Goal: Information Seeking & Learning: Learn about a topic

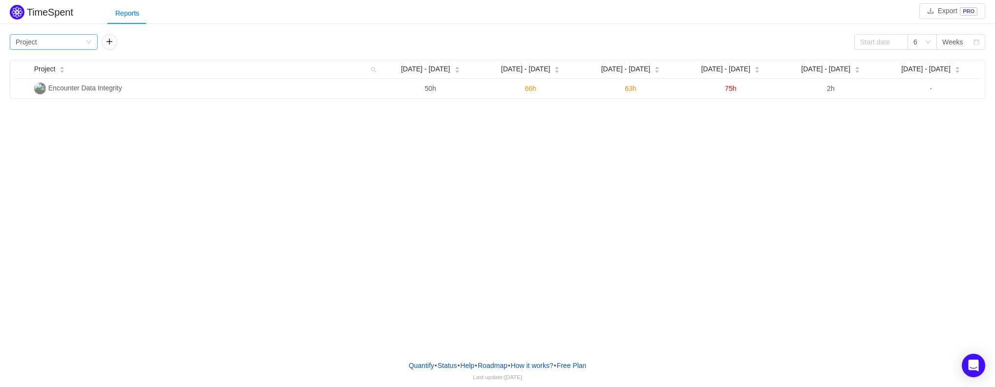
click at [89, 41] on icon "icon: down" at bounding box center [89, 42] width 6 height 6
click at [89, 41] on icon "icon: down" at bounding box center [88, 42] width 5 height 3
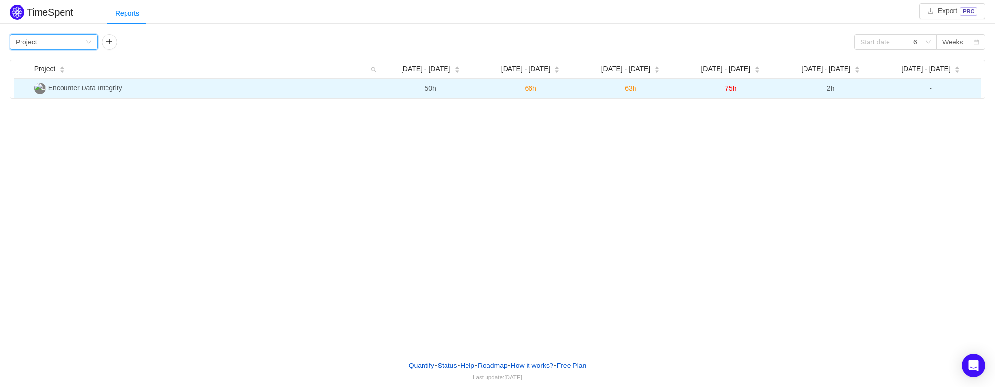
click at [529, 87] on span "66h" at bounding box center [530, 89] width 11 height 8
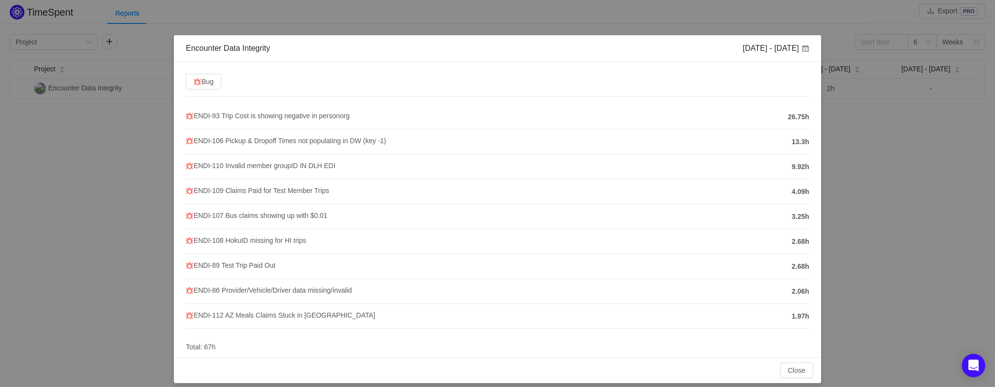
scroll to position [21, 0]
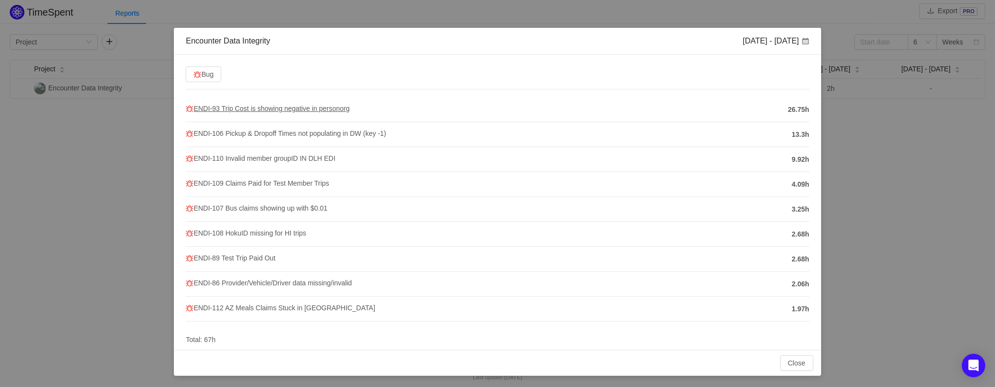
click at [274, 108] on span "ENDI-93 Trip Cost is showing negative in personorg" at bounding box center [268, 109] width 164 height 8
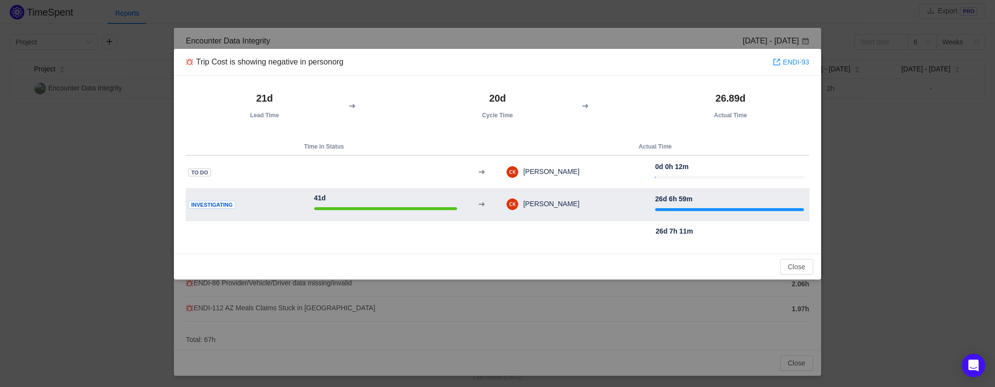
click at [580, 203] on span "[PERSON_NAME]" at bounding box center [548, 204] width 61 height 8
click at [393, 208] on div at bounding box center [385, 208] width 143 height 3
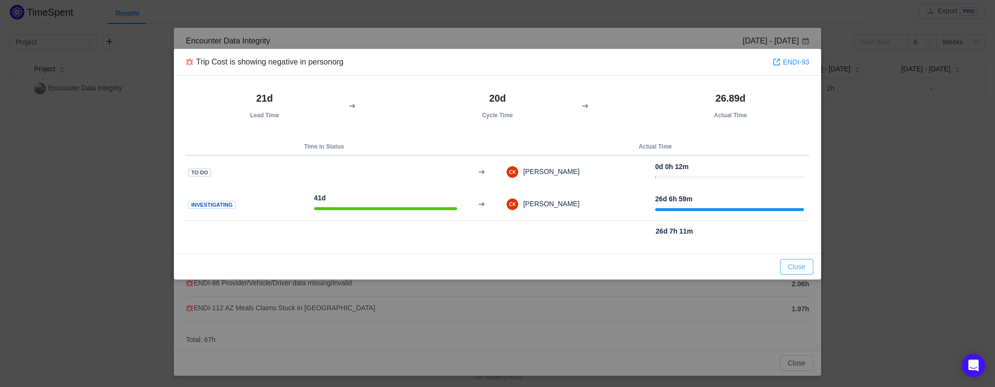
click at [791, 268] on button "Close" at bounding box center [796, 267] width 33 height 16
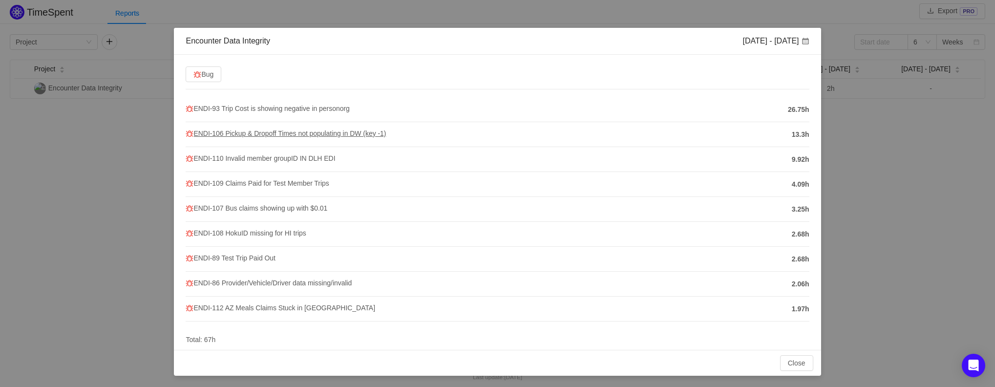
click at [330, 134] on span "ENDI-106 Pickup & Dropoff Times not populating in DW (key -1)" at bounding box center [286, 133] width 200 height 8
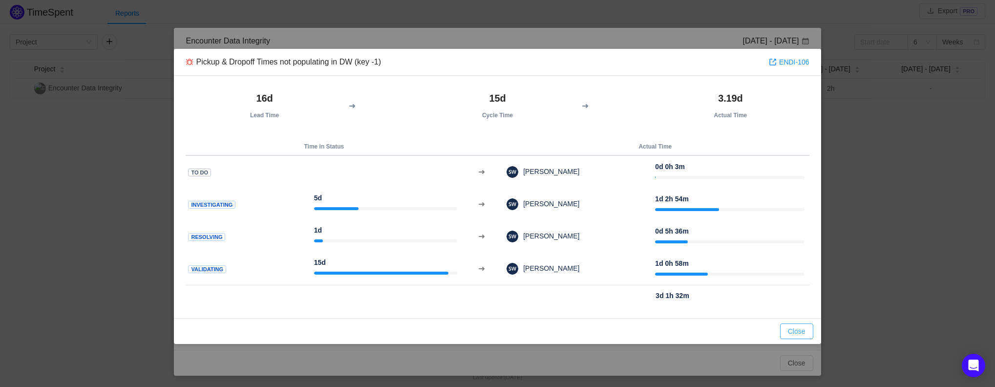
click at [789, 333] on button "Close" at bounding box center [796, 332] width 33 height 16
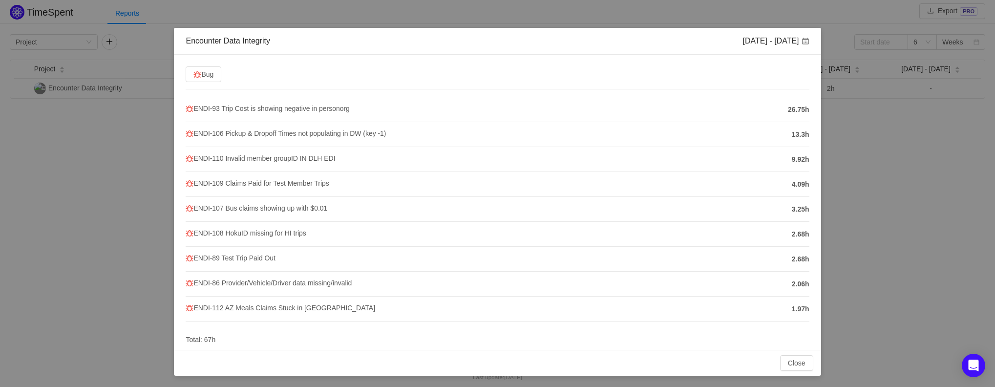
click at [372, 19] on div "Encounter Data Integrity [DATE] - [DATE] Bug ENDI-93 Trip Cost is showing negat…" at bounding box center [497, 193] width 995 height 387
